Goal: Task Accomplishment & Management: Complete application form

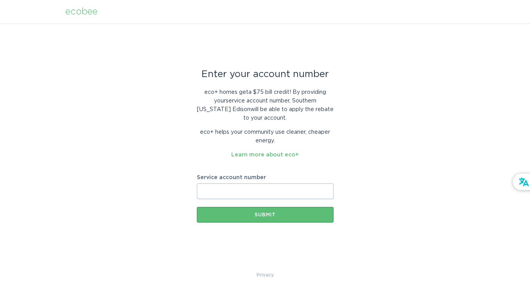
click at [251, 188] on input "Service account number" at bounding box center [265, 191] width 137 height 16
paste input "8020908199"
type input "8020908199"
click at [251, 209] on button "Submit" at bounding box center [265, 215] width 137 height 16
